Goal: Information Seeking & Learning: Learn about a topic

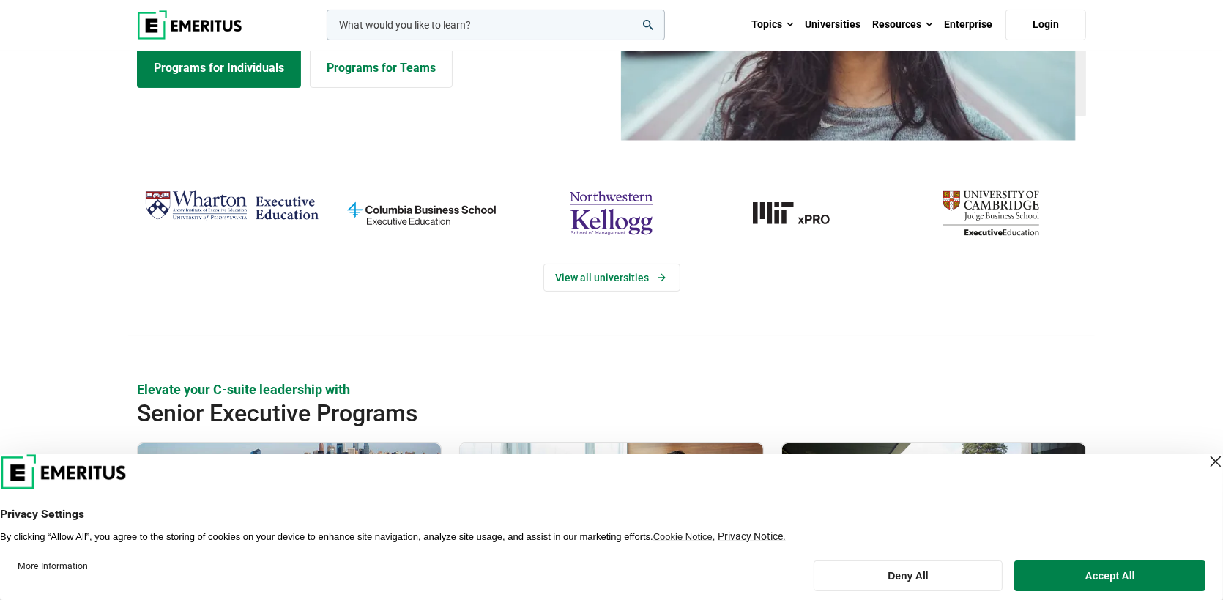
scroll to position [366, 0]
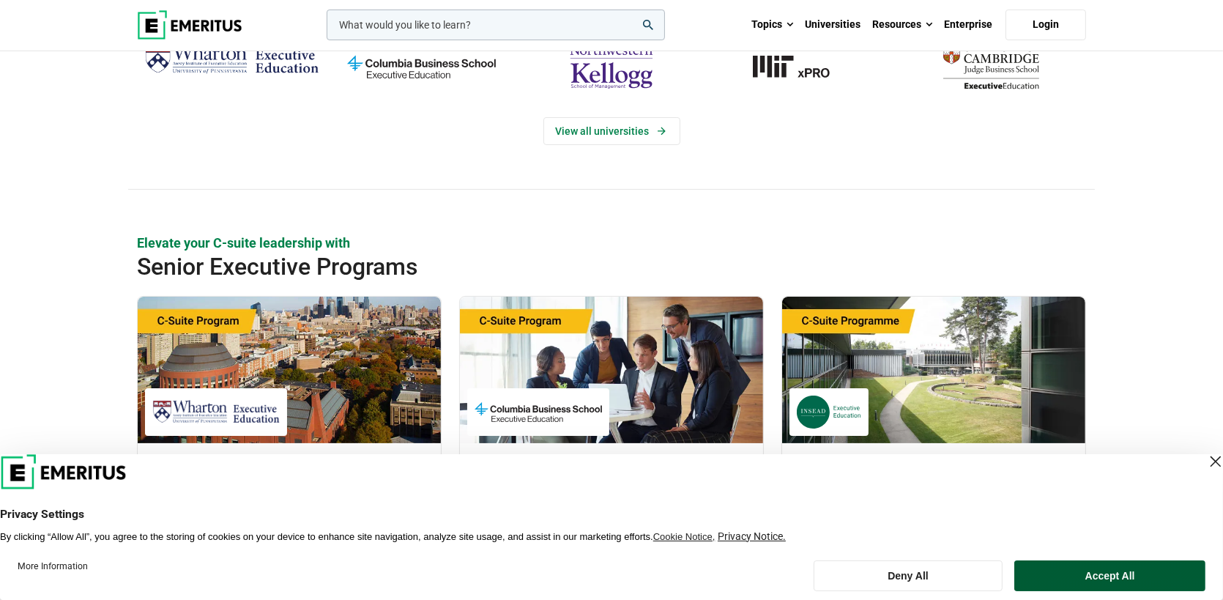
click at [1087, 575] on button "Accept All" at bounding box center [1109, 575] width 191 height 31
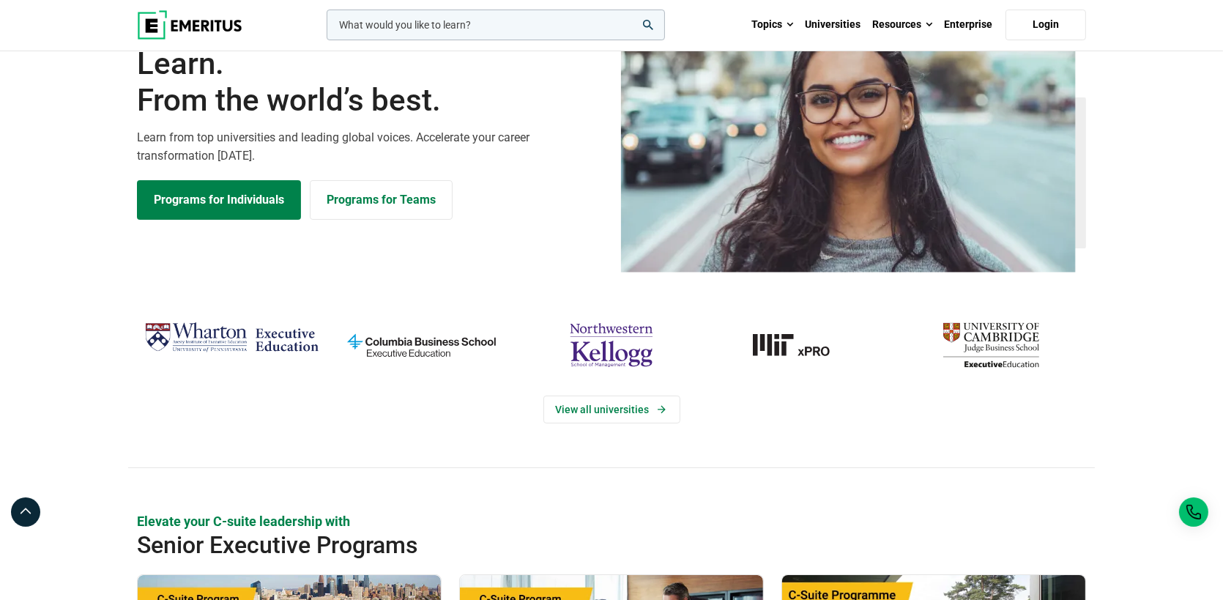
scroll to position [0, 0]
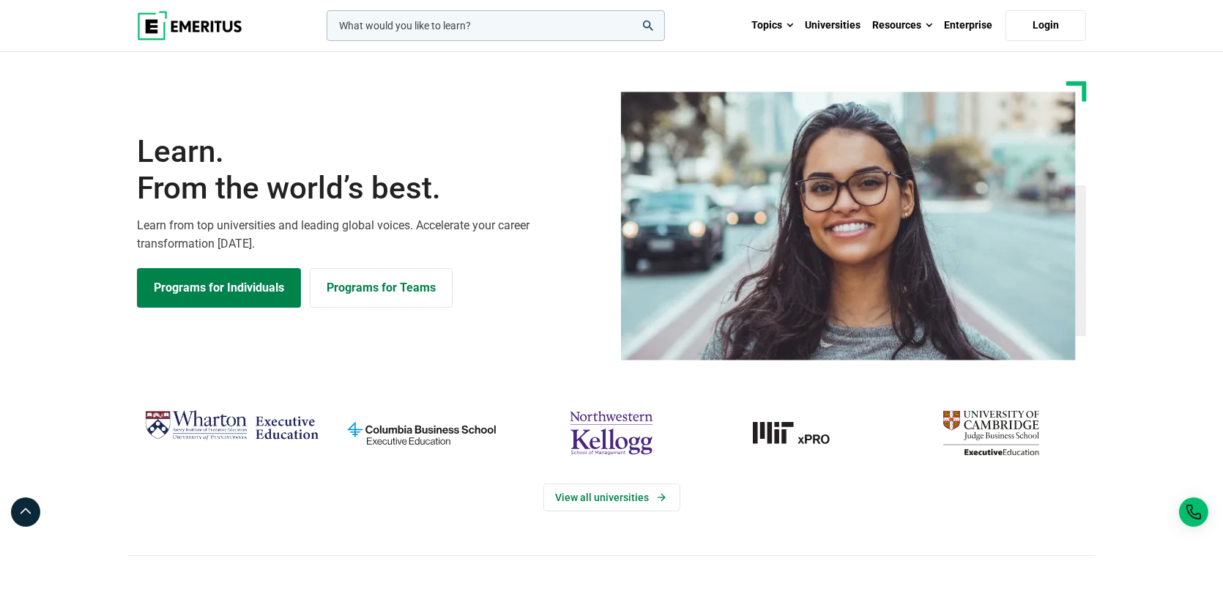
click at [471, 30] on input "woocommerce-product-search-field-0" at bounding box center [496, 25] width 338 height 31
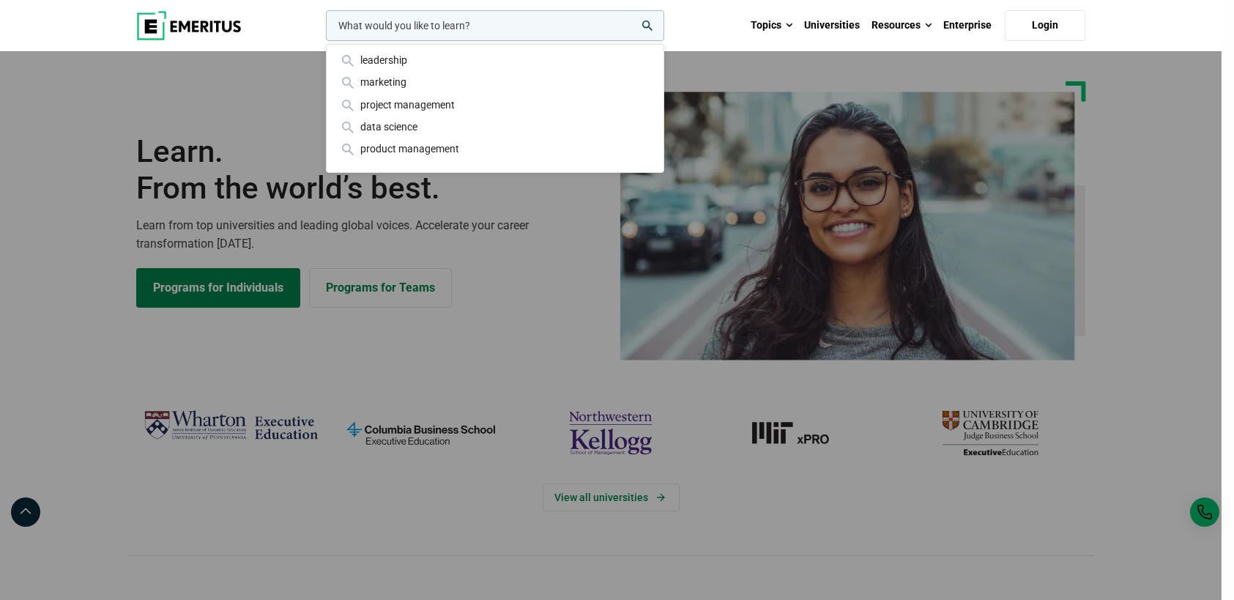
click at [471, 30] on input "woocommerce-product-search-field-0" at bounding box center [495, 25] width 338 height 31
click at [664, 41] on div "leadership marketing project management data science product management" at bounding box center [493, 25] width 341 height 31
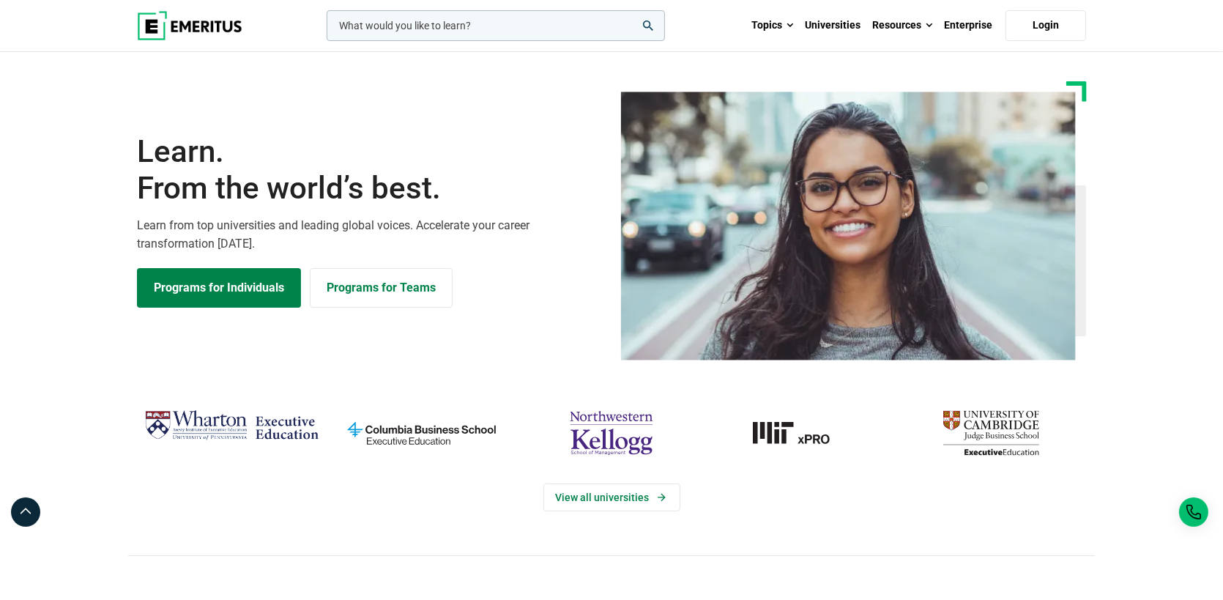
click at [486, 30] on input "woocommerce-product-search-field-0" at bounding box center [496, 25] width 338 height 31
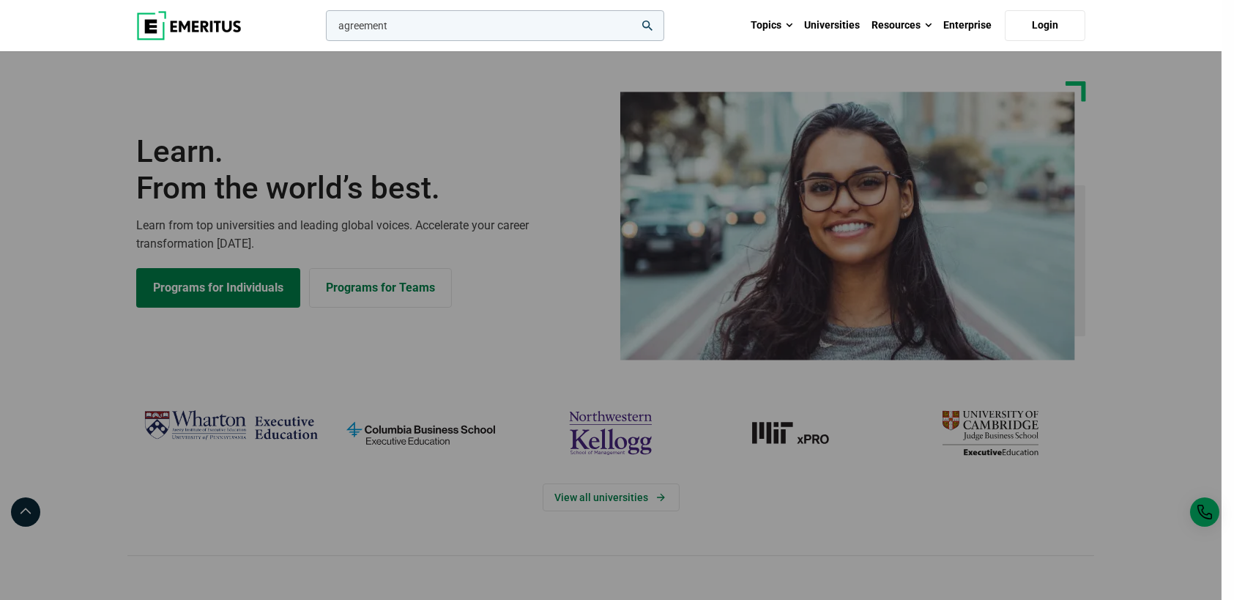
type input "agreement"
click at [323, 29] on button "search" at bounding box center [323, 29] width 0 height 0
